Goal: Register for event/course

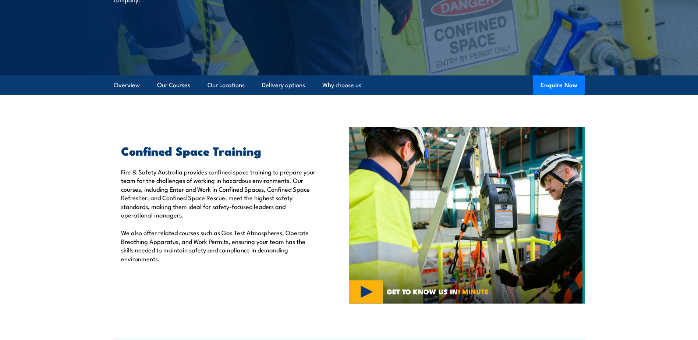
scroll to position [74, 0]
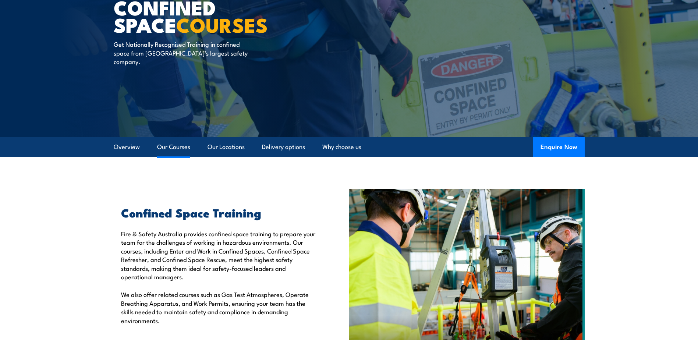
click at [172, 141] on link "Our Courses" at bounding box center [173, 147] width 33 height 20
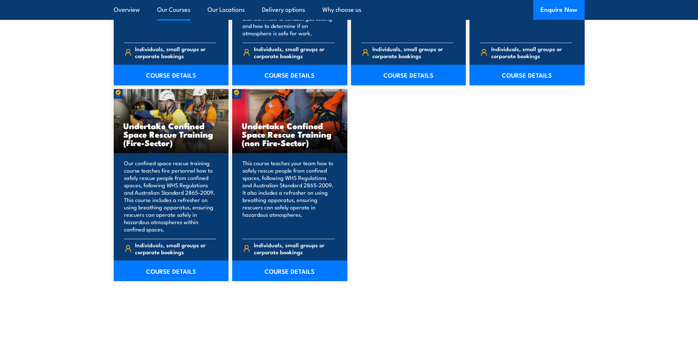
scroll to position [743, 0]
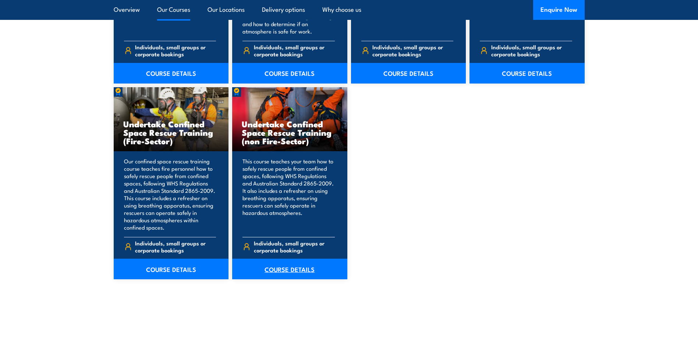
click at [297, 266] on link "COURSE DETAILS" at bounding box center [289, 269] width 115 height 21
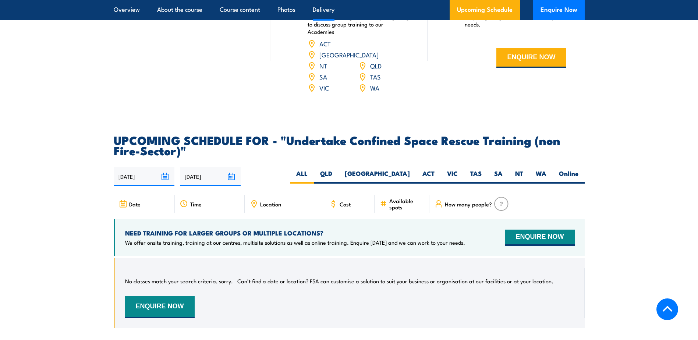
scroll to position [1215, 0]
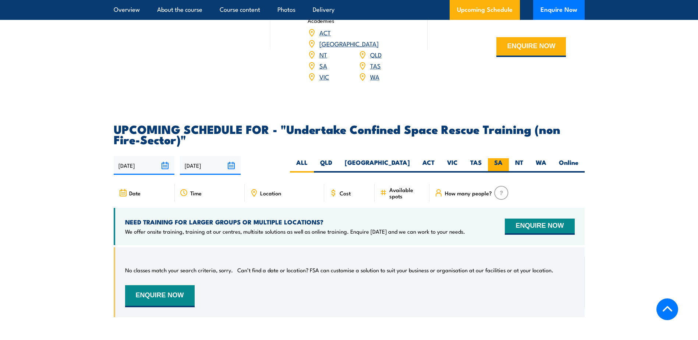
click at [500, 158] on label "SA" at bounding box center [498, 165] width 21 height 14
click at [503, 158] on input "SA" at bounding box center [505, 160] width 5 height 5
radio input "true"
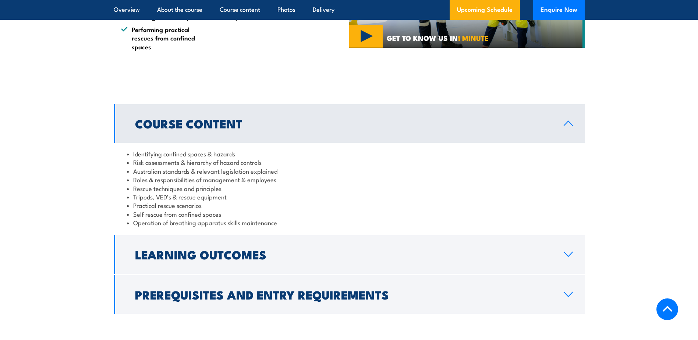
scroll to position [702, 0]
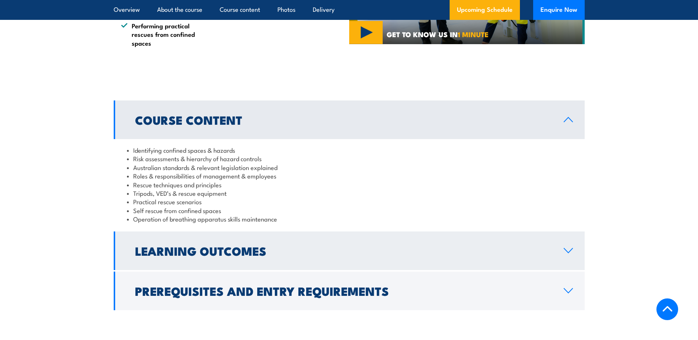
click at [565, 250] on icon at bounding box center [568, 250] width 8 height 4
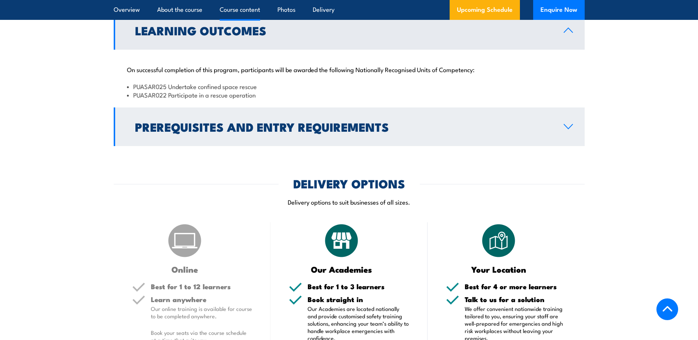
scroll to position [849, 0]
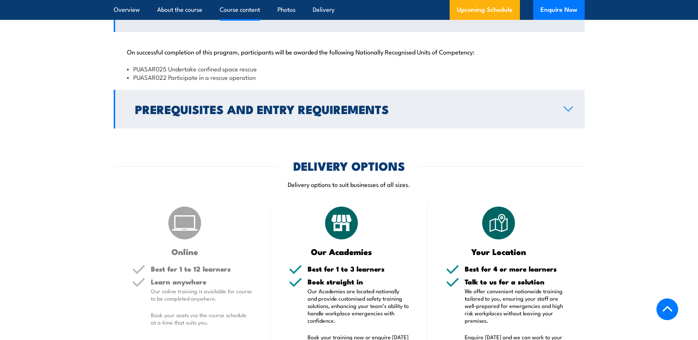
click at [571, 109] on icon at bounding box center [568, 109] width 8 height 4
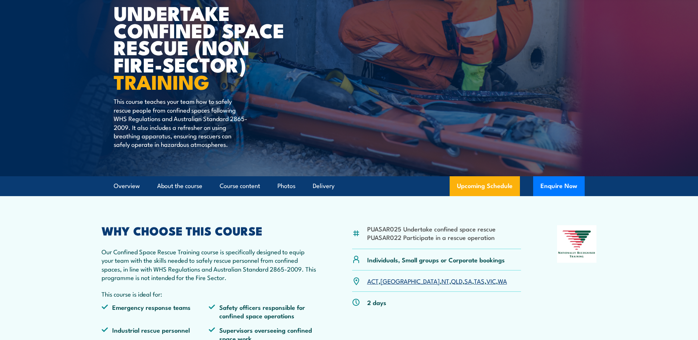
scroll to position [76, 0]
